Goal: Check status

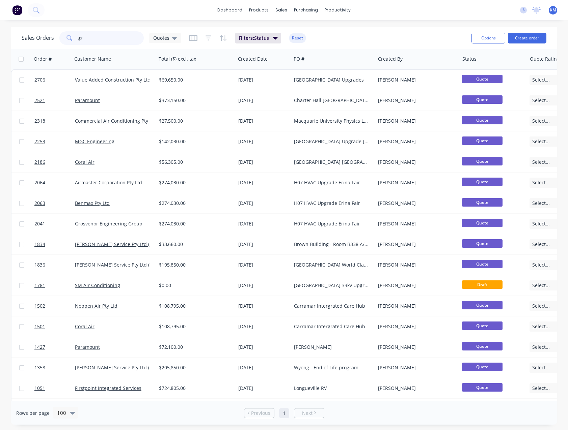
type input "g"
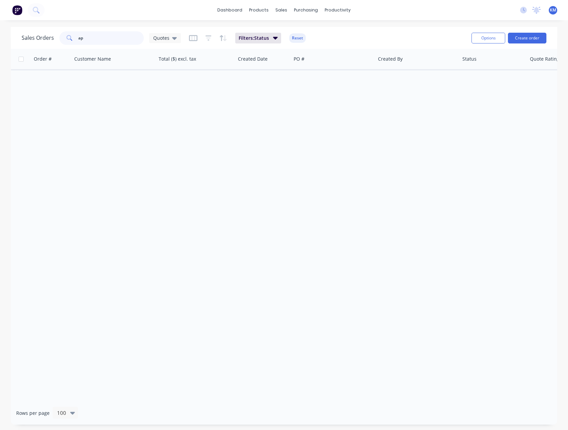
type input "a"
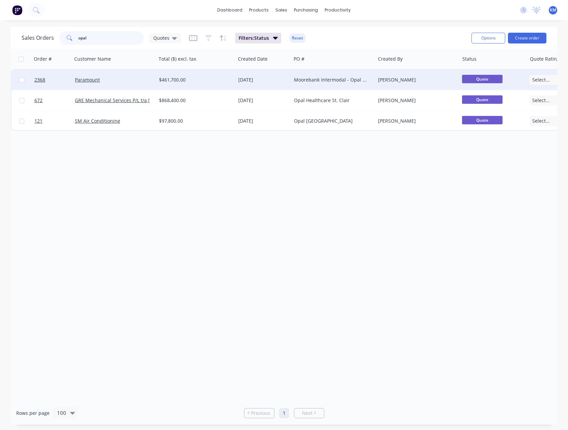
type input "opal"
click at [221, 85] on div "$461,700.00" at bounding box center [195, 80] width 79 height 20
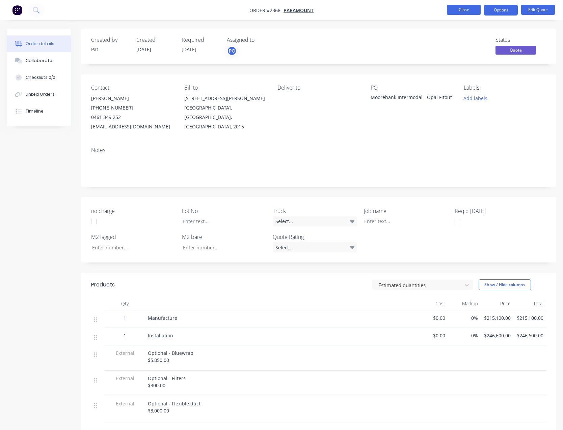
click at [464, 11] on button "Close" at bounding box center [464, 10] width 34 height 10
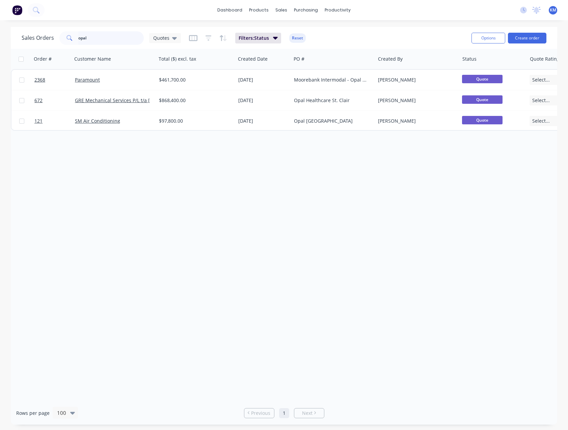
click at [99, 39] on input "opal" at bounding box center [111, 37] width 66 height 13
type input "o"
